Goal: Feedback & Contribution: Leave review/rating

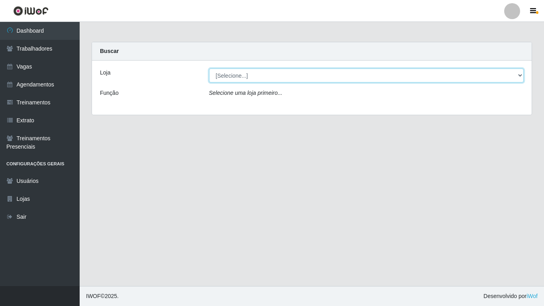
click at [520, 76] on select "[Selecione...] [GEOGRAPHIC_DATA] - [DATE][GEOGRAPHIC_DATA]" at bounding box center [366, 75] width 315 height 14
select select "471"
click at [209, 68] on select "[Selecione...] [GEOGRAPHIC_DATA] - [DATE][GEOGRAPHIC_DATA]" at bounding box center [366, 75] width 315 height 14
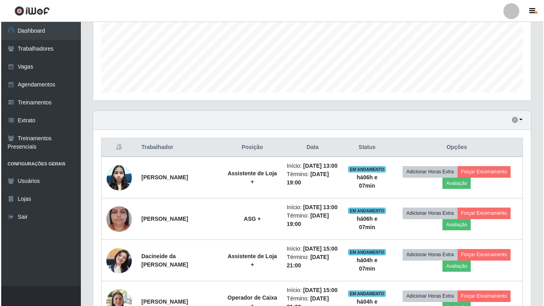
scroll to position [199, 0]
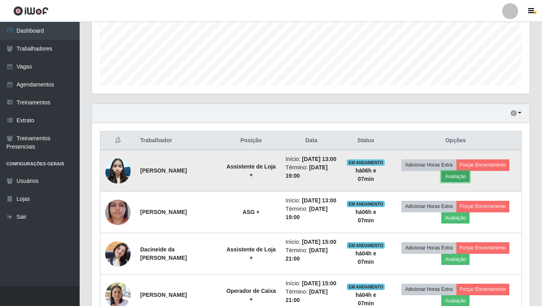
click at [458, 180] on button "Avaliação" at bounding box center [455, 176] width 28 height 11
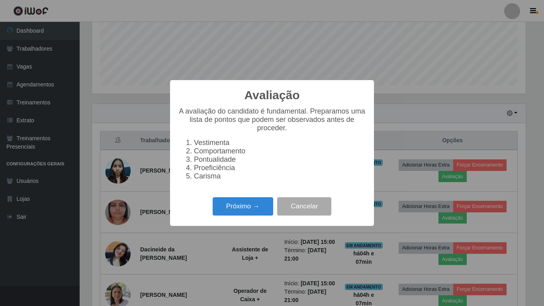
scroll to position [165, 434]
click at [239, 211] on button "Próximo →" at bounding box center [243, 206] width 61 height 19
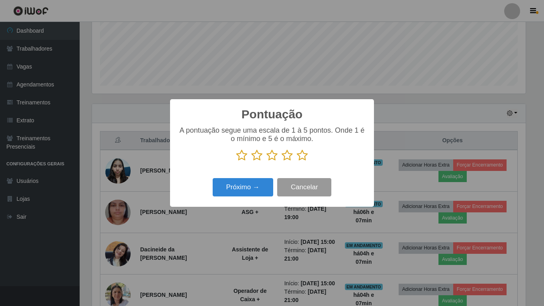
scroll to position [397956, 397688]
click at [284, 156] on icon at bounding box center [286, 155] width 11 height 12
click at [281, 161] on input "radio" at bounding box center [281, 161] width 0 height 0
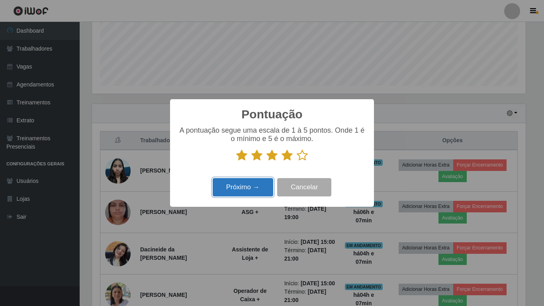
click at [252, 188] on button "Próximo →" at bounding box center [243, 187] width 61 height 19
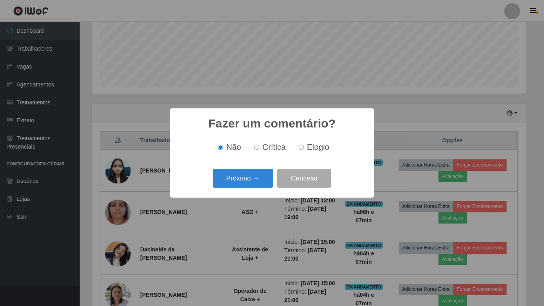
click at [302, 147] on input "Elogio" at bounding box center [301, 147] width 5 height 5
radio input "true"
click at [243, 180] on button "Próximo →" at bounding box center [243, 178] width 61 height 19
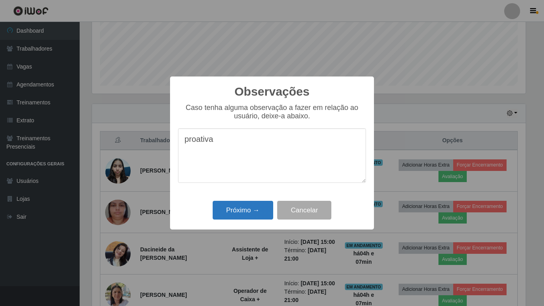
type textarea "proativa"
click at [248, 218] on button "Próximo →" at bounding box center [243, 210] width 61 height 19
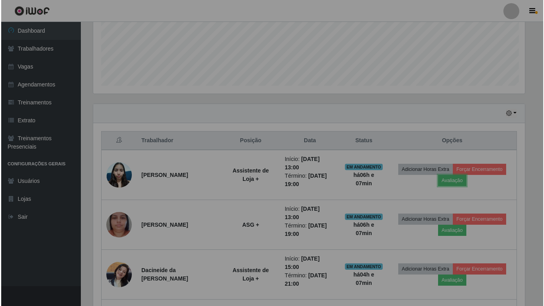
scroll to position [165, 438]
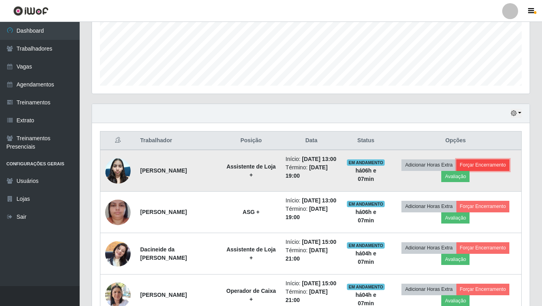
click at [474, 170] on button "Forçar Encerramento" at bounding box center [482, 164] width 53 height 11
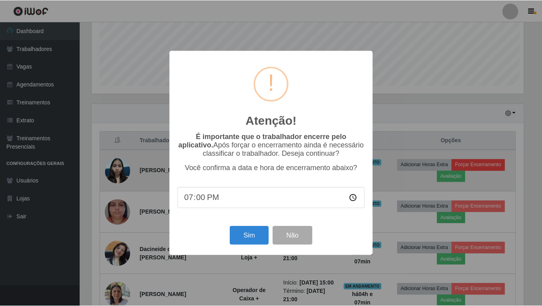
scroll to position [165, 434]
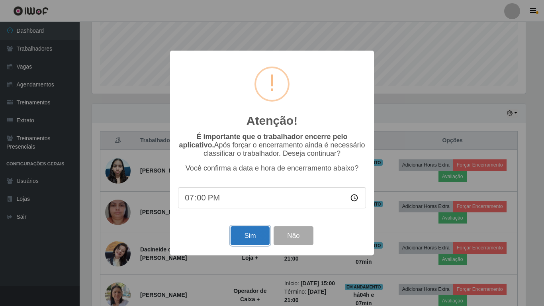
click at [241, 243] on button "Sim" at bounding box center [250, 235] width 39 height 19
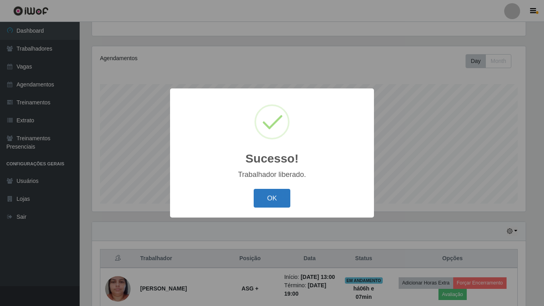
click at [275, 200] on button "OK" at bounding box center [272, 198] width 37 height 19
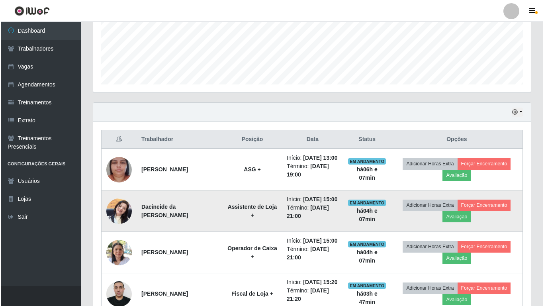
scroll to position [201, 0]
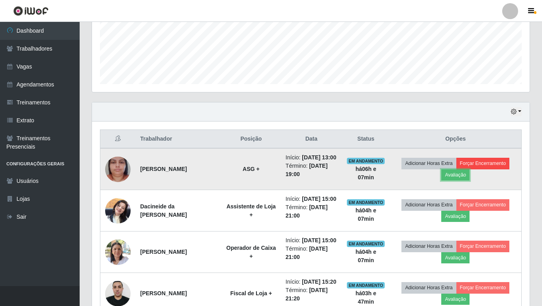
drag, startPoint x: 464, startPoint y: 176, endPoint x: 465, endPoint y: 168, distance: 8.8
click at [465, 168] on td "Adicionar Horas Extra Forçar Encerramento Avaliação" at bounding box center [456, 169] width 132 height 42
click at [464, 180] on button "Avaliação" at bounding box center [455, 174] width 28 height 11
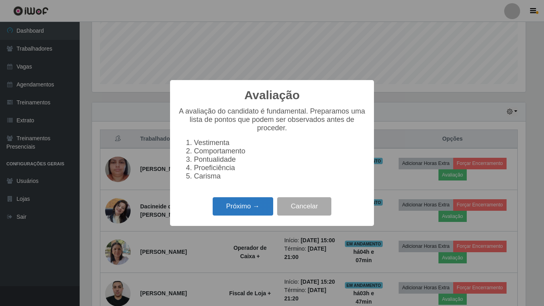
click at [236, 211] on button "Próximo →" at bounding box center [243, 206] width 61 height 19
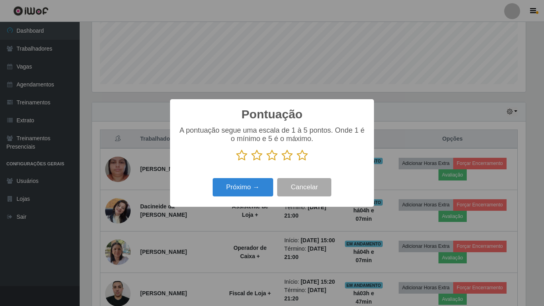
scroll to position [397956, 397688]
click at [301, 158] on icon at bounding box center [302, 155] width 11 height 12
click at [297, 161] on input "radio" at bounding box center [297, 161] width 0 height 0
click at [232, 193] on button "Próximo →" at bounding box center [243, 187] width 61 height 19
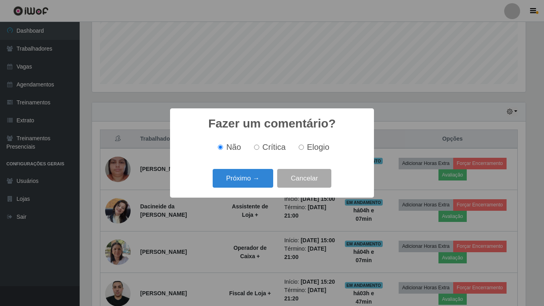
click at [309, 146] on span "Elogio" at bounding box center [318, 147] width 22 height 9
click at [304, 146] on input "Elogio" at bounding box center [301, 147] width 5 height 5
radio input "true"
click at [268, 180] on button "Próximo →" at bounding box center [243, 178] width 61 height 19
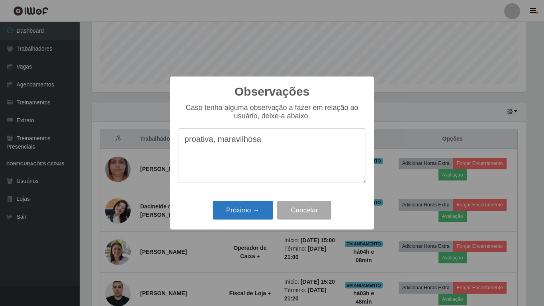
type textarea "proativa, maravilhosa"
click at [236, 211] on button "Próximo →" at bounding box center [243, 210] width 61 height 19
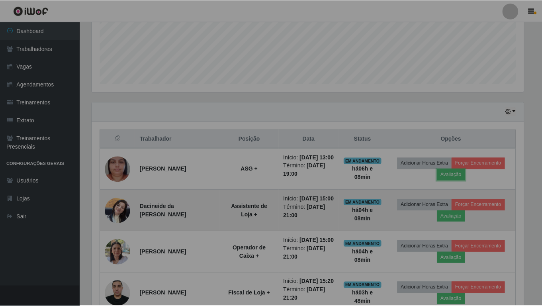
scroll to position [165, 438]
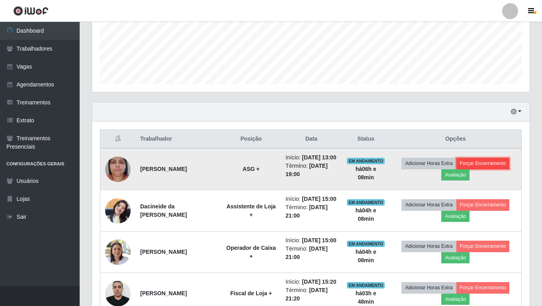
click at [487, 168] on button "Forçar Encerramento" at bounding box center [482, 163] width 53 height 11
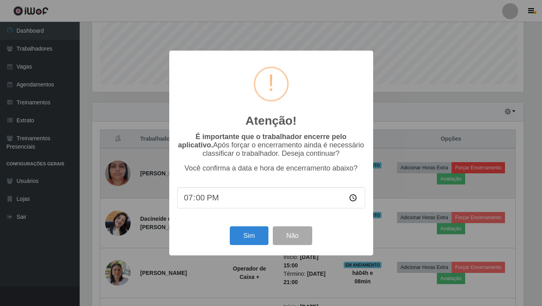
scroll to position [165, 434]
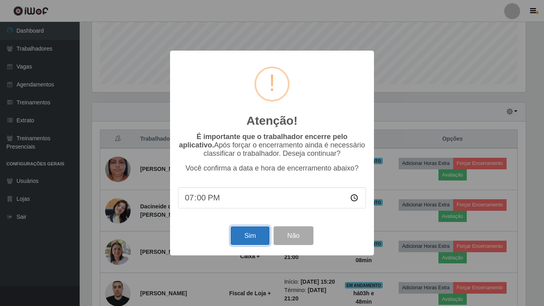
click at [263, 237] on button "Sim" at bounding box center [250, 235] width 39 height 19
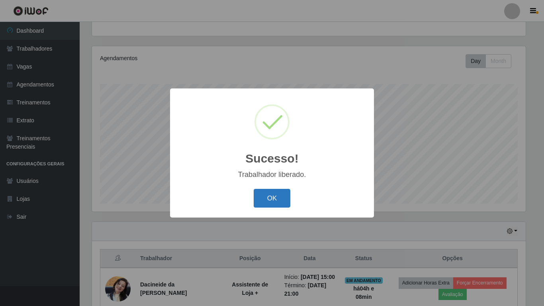
click at [279, 199] on button "OK" at bounding box center [272, 198] width 37 height 19
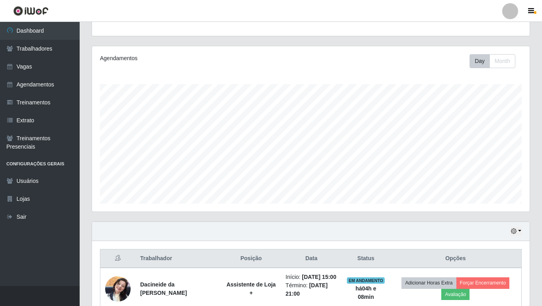
scroll to position [0, 0]
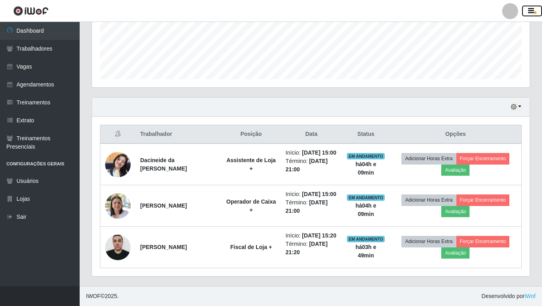
click at [532, 12] on icon "button" at bounding box center [531, 11] width 6 height 7
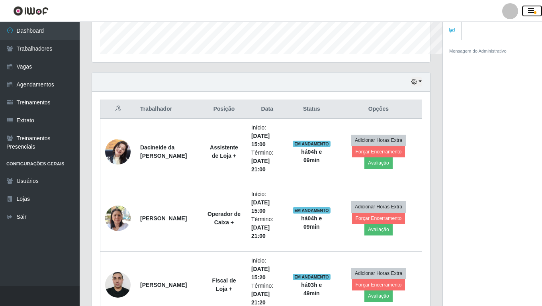
scroll to position [397956, 397783]
click at [532, 12] on icon "button" at bounding box center [531, 11] width 6 height 7
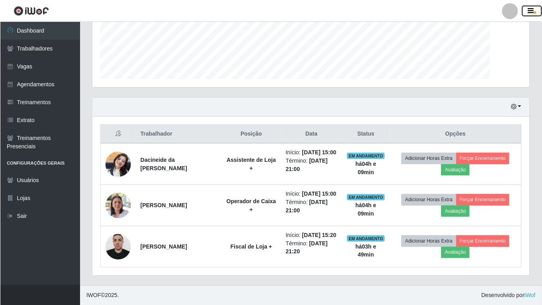
scroll to position [165, 438]
